Goal: Find specific page/section: Find specific page/section

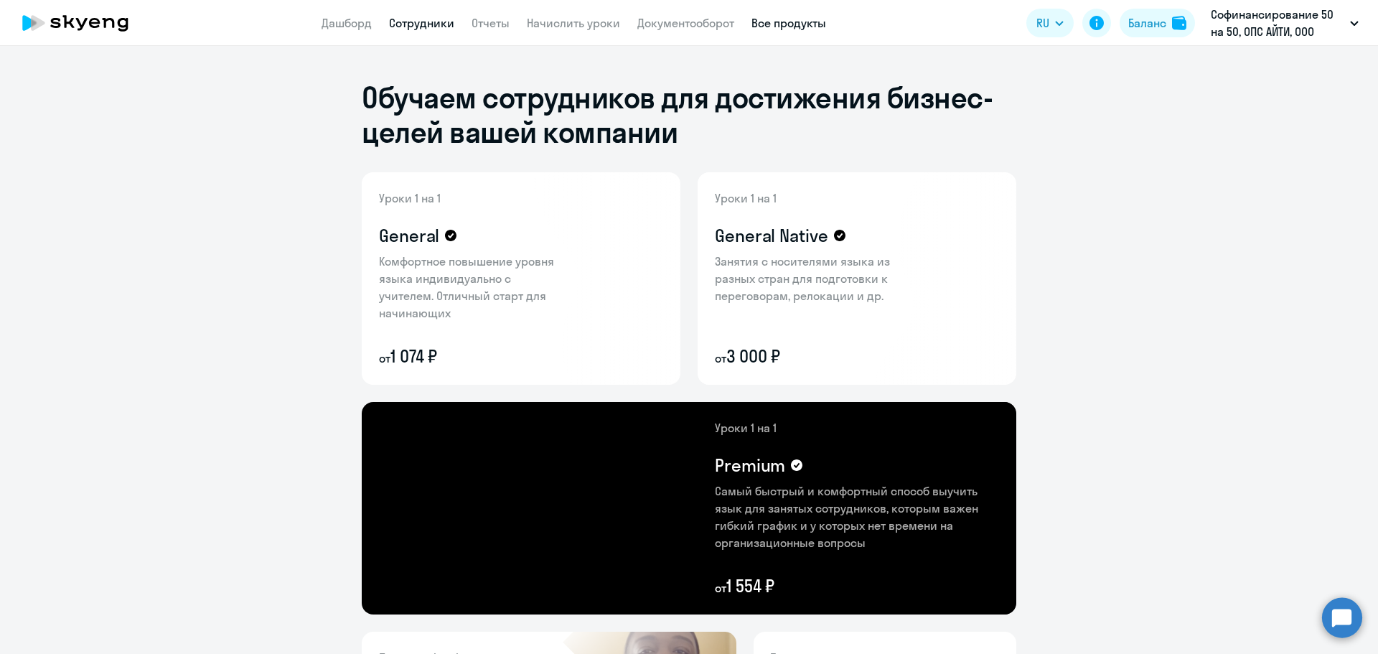
click at [421, 28] on link "Сотрудники" at bounding box center [421, 23] width 65 height 14
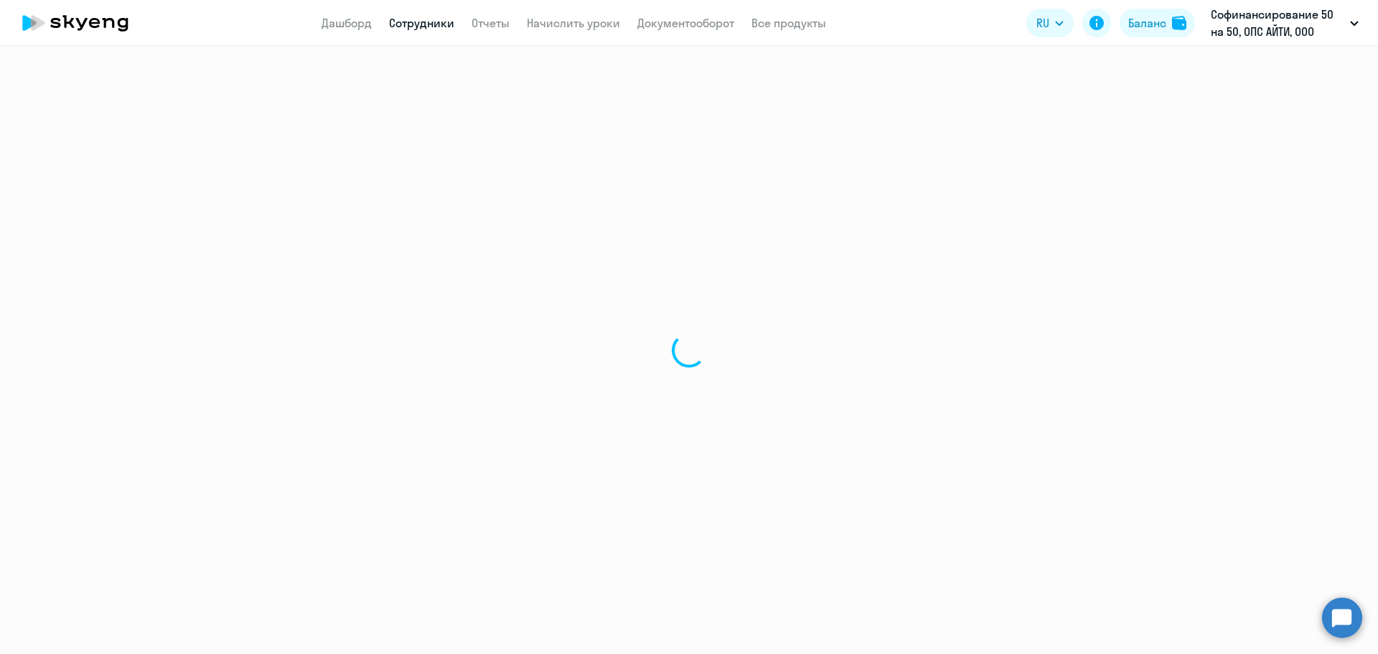
select select "30"
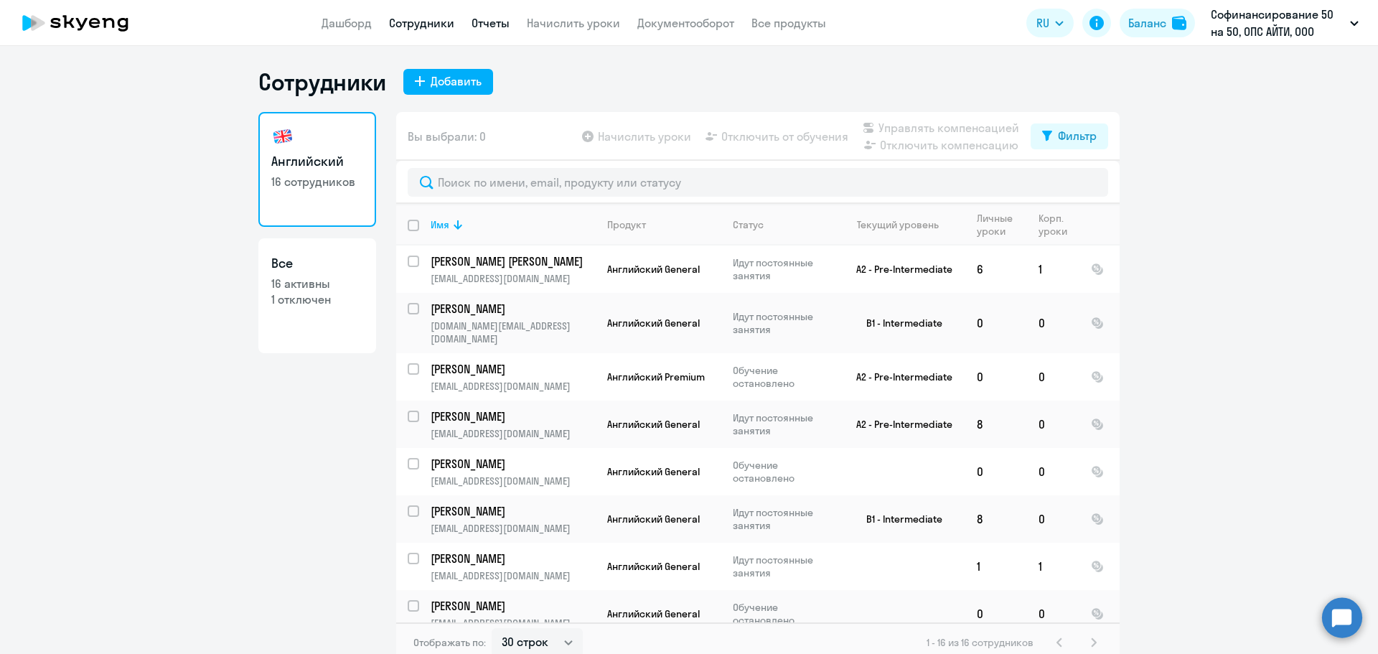
click at [497, 28] on link "Отчеты" at bounding box center [491, 23] width 38 height 14
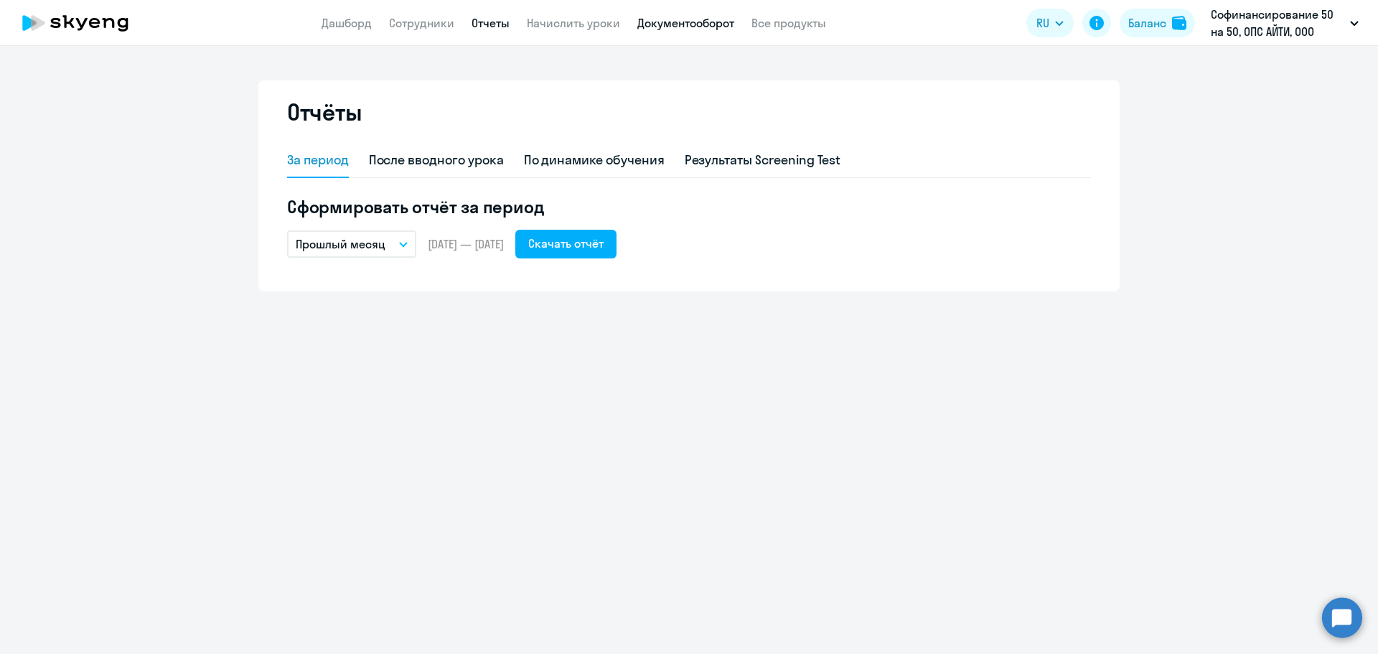
click at [637, 27] on link "Документооборот" at bounding box center [685, 23] width 97 height 14
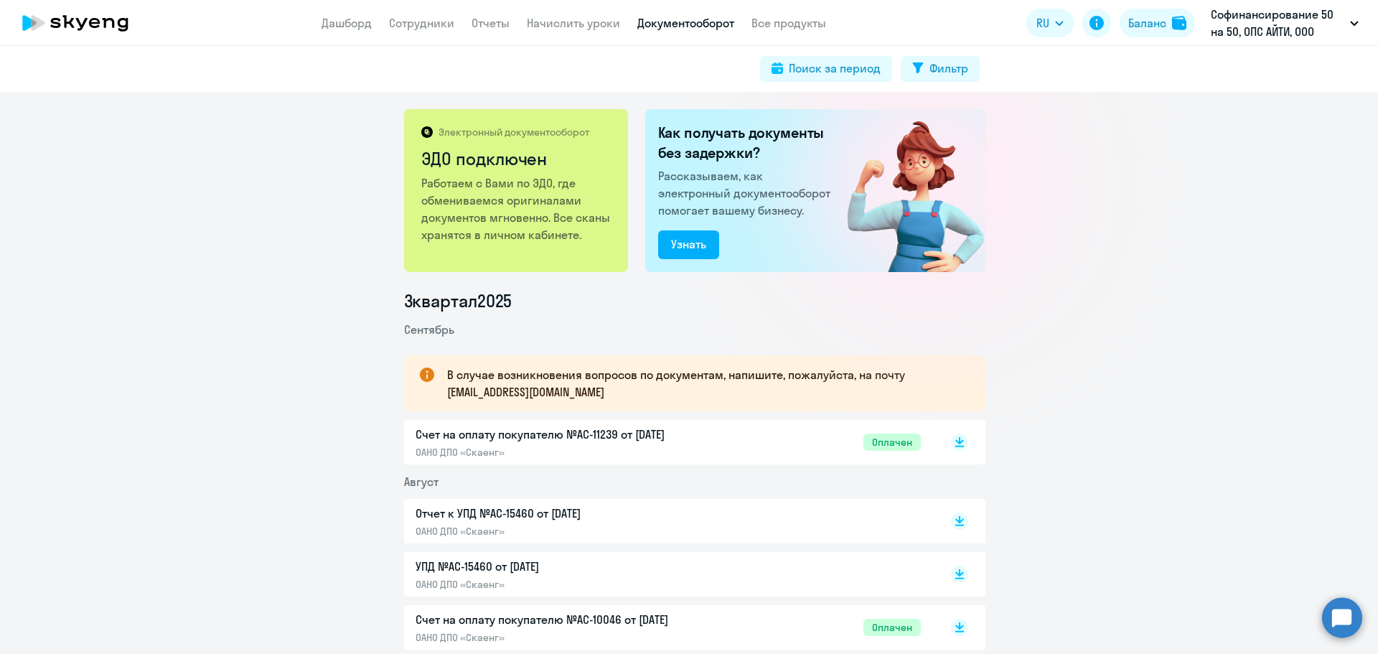
click at [533, 516] on p "Отчет к УПД №AC-15460 от [DATE]" at bounding box center [566, 513] width 301 height 17
